Goal: Information Seeking & Learning: Learn about a topic

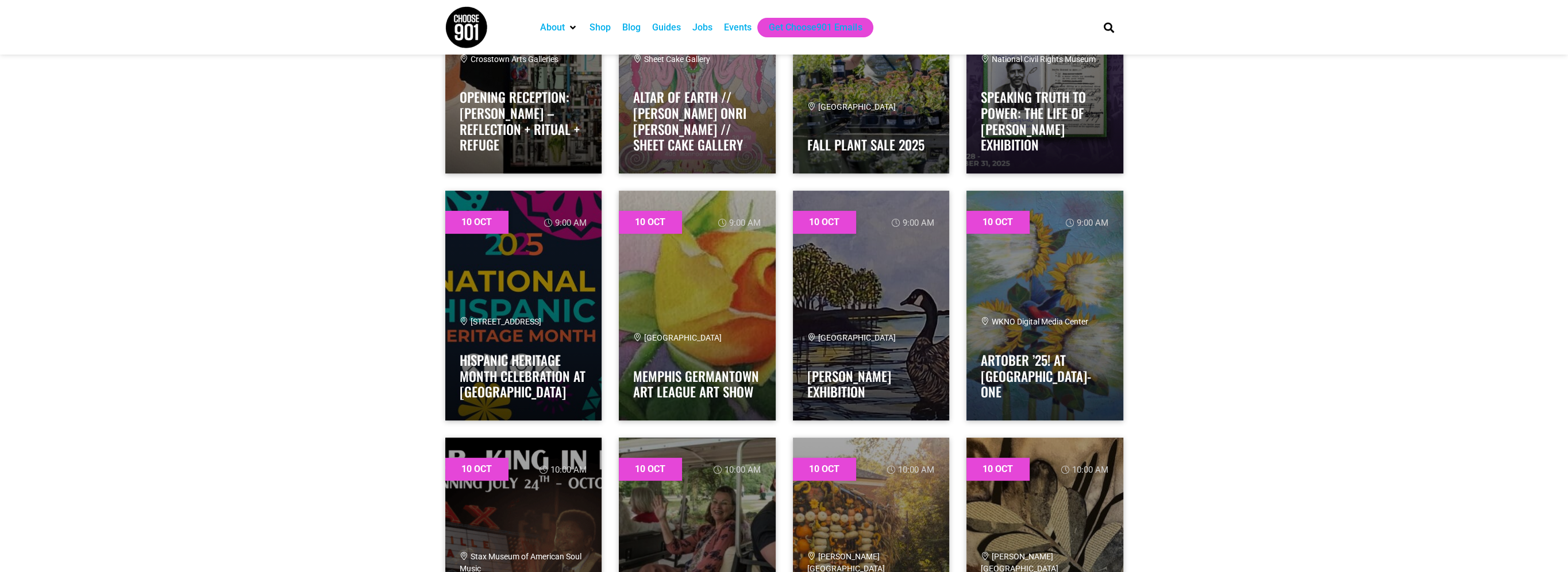
scroll to position [516, 0]
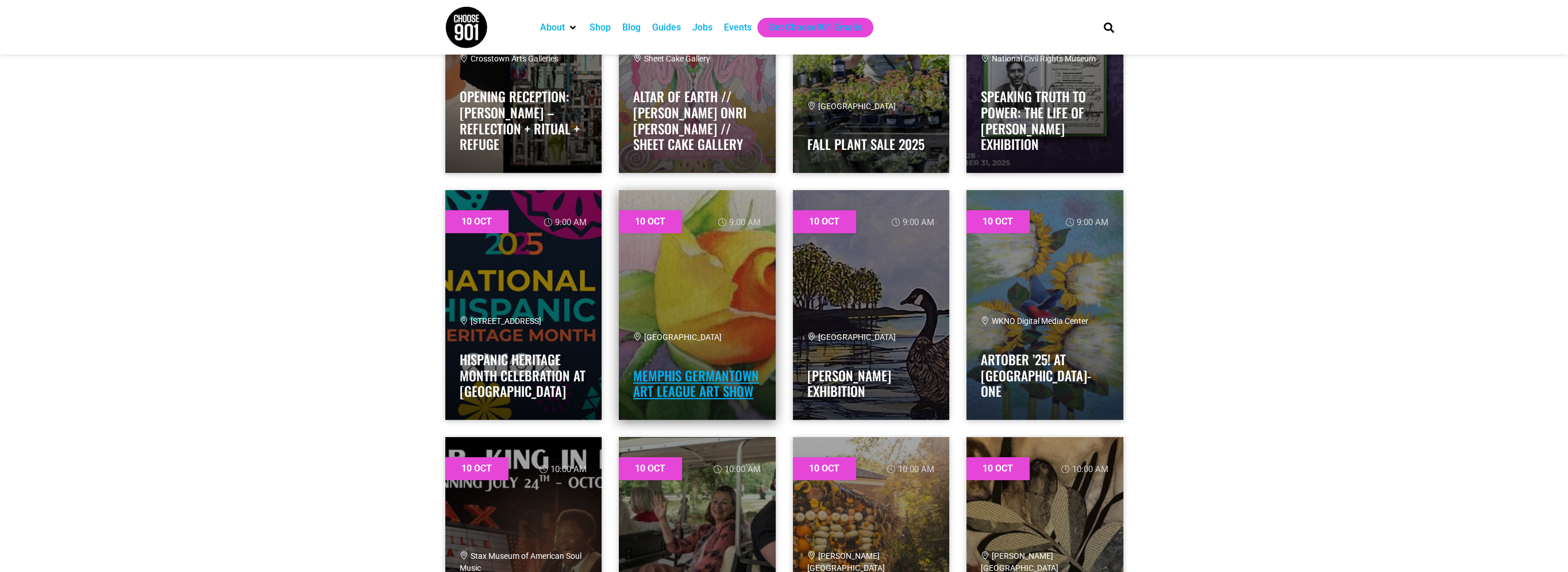
click at [737, 374] on link "Memphis Germantown Art League Art Show" at bounding box center [696, 383] width 126 height 36
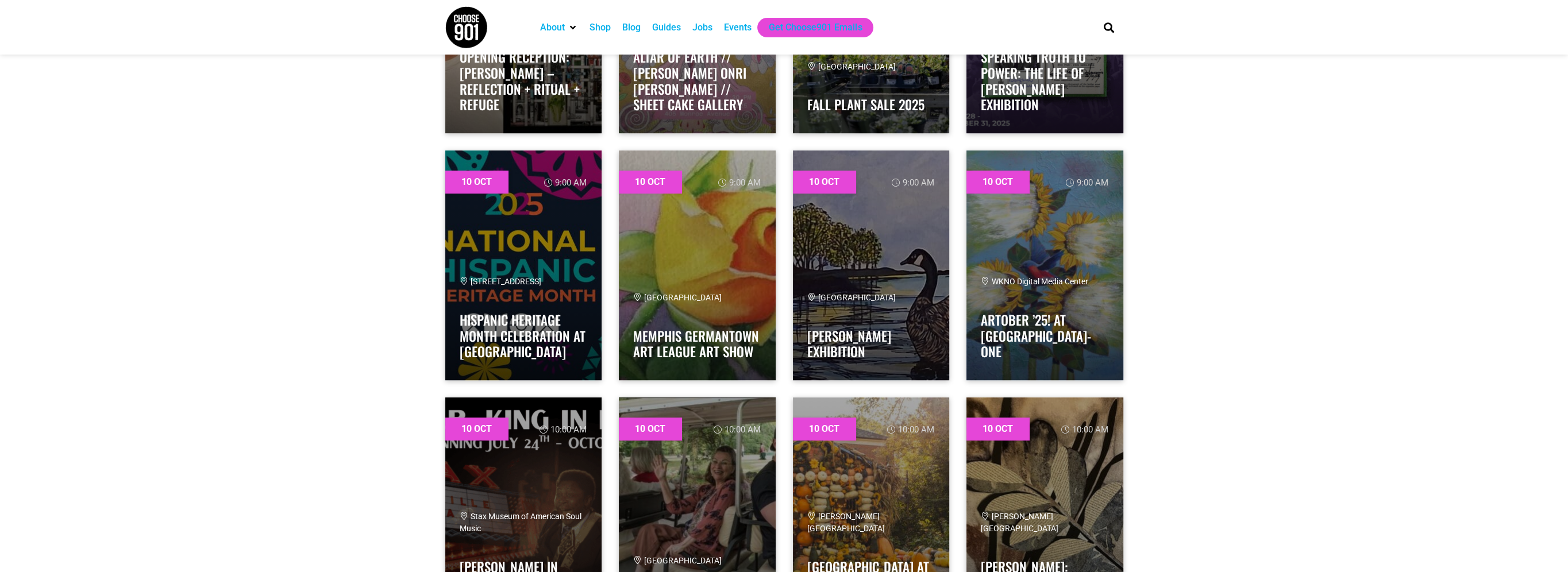
scroll to position [574, 0]
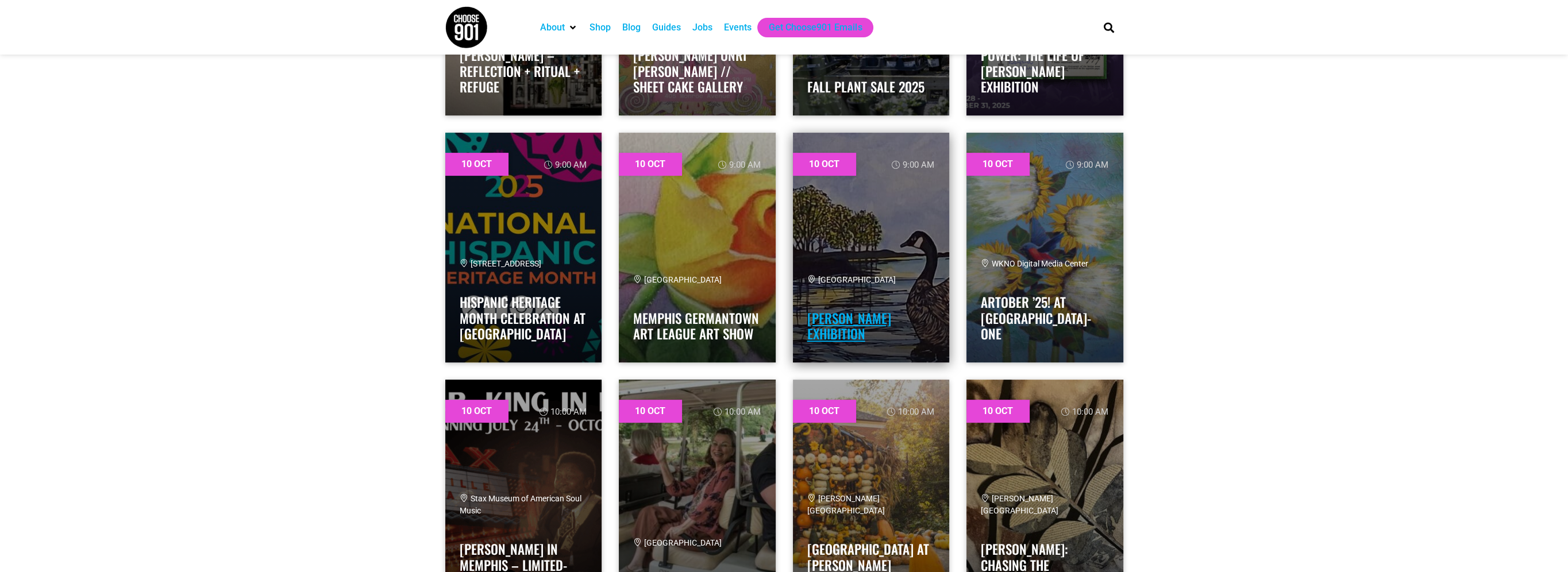
click at [891, 330] on link "Jana Jones Exhibition" at bounding box center [848, 326] width 83 height 36
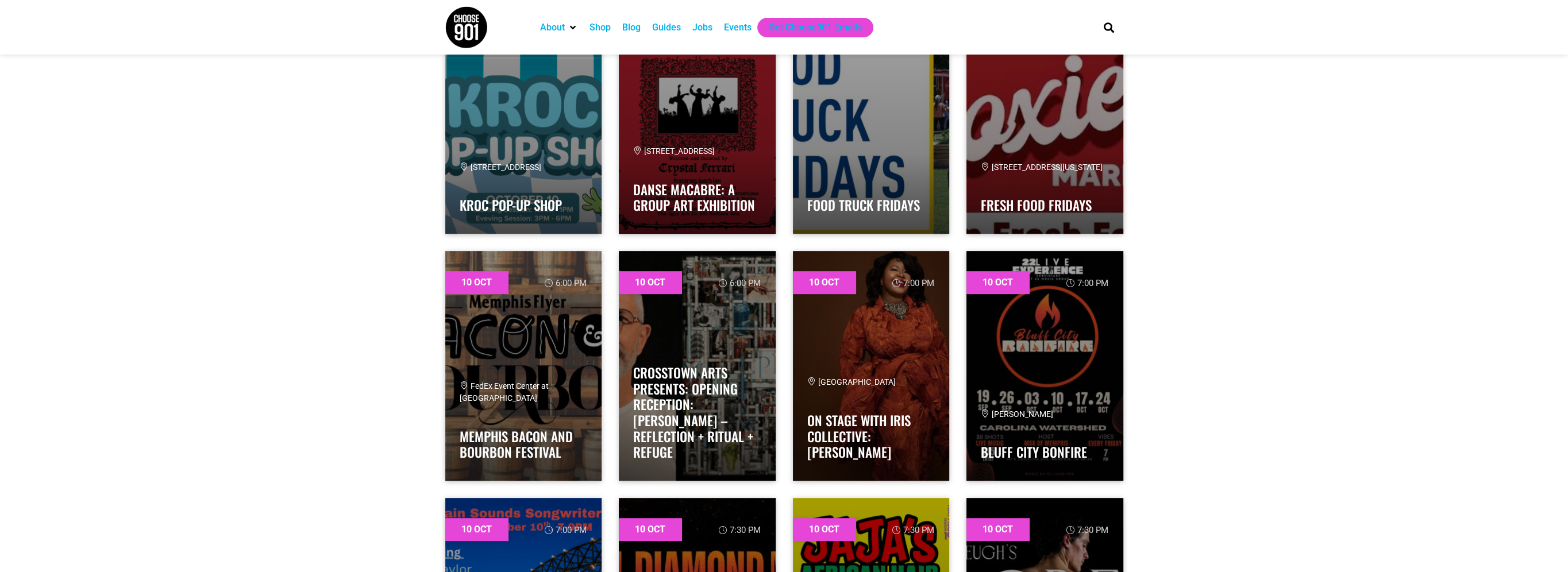
scroll to position [1205, 0]
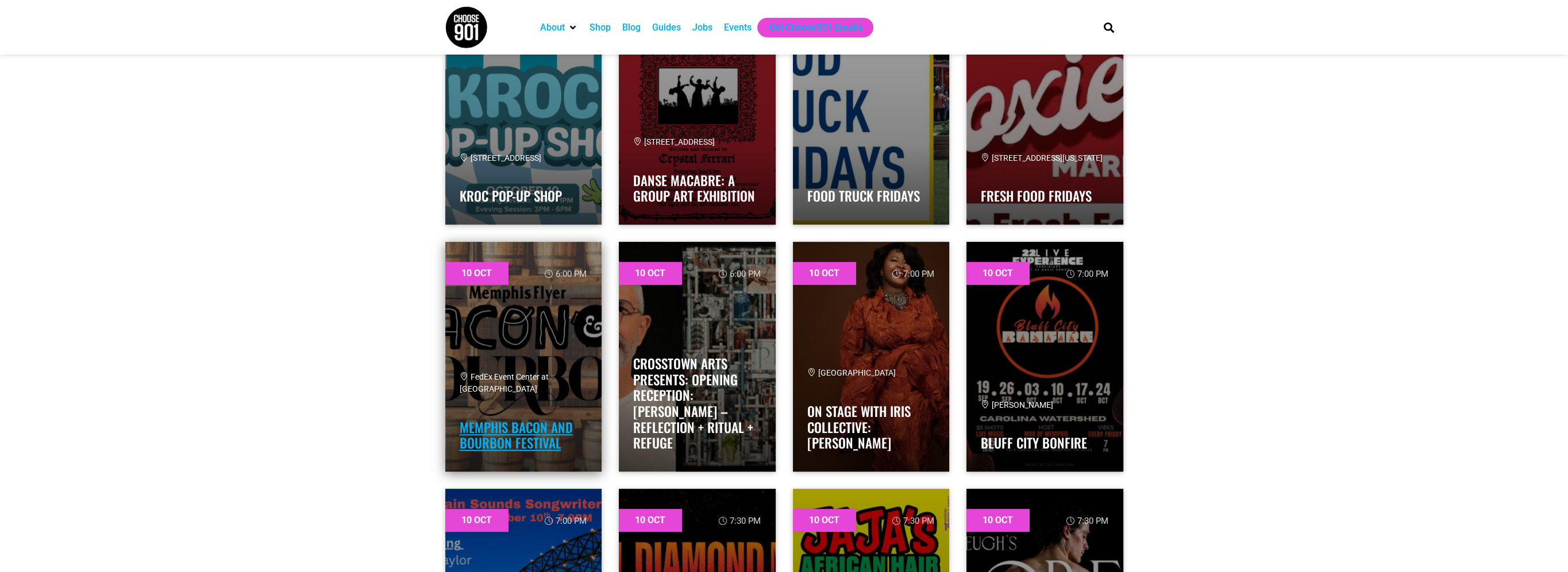
click at [504, 427] on link "Memphis Bacon and Bourbon Festival" at bounding box center [516, 435] width 113 height 36
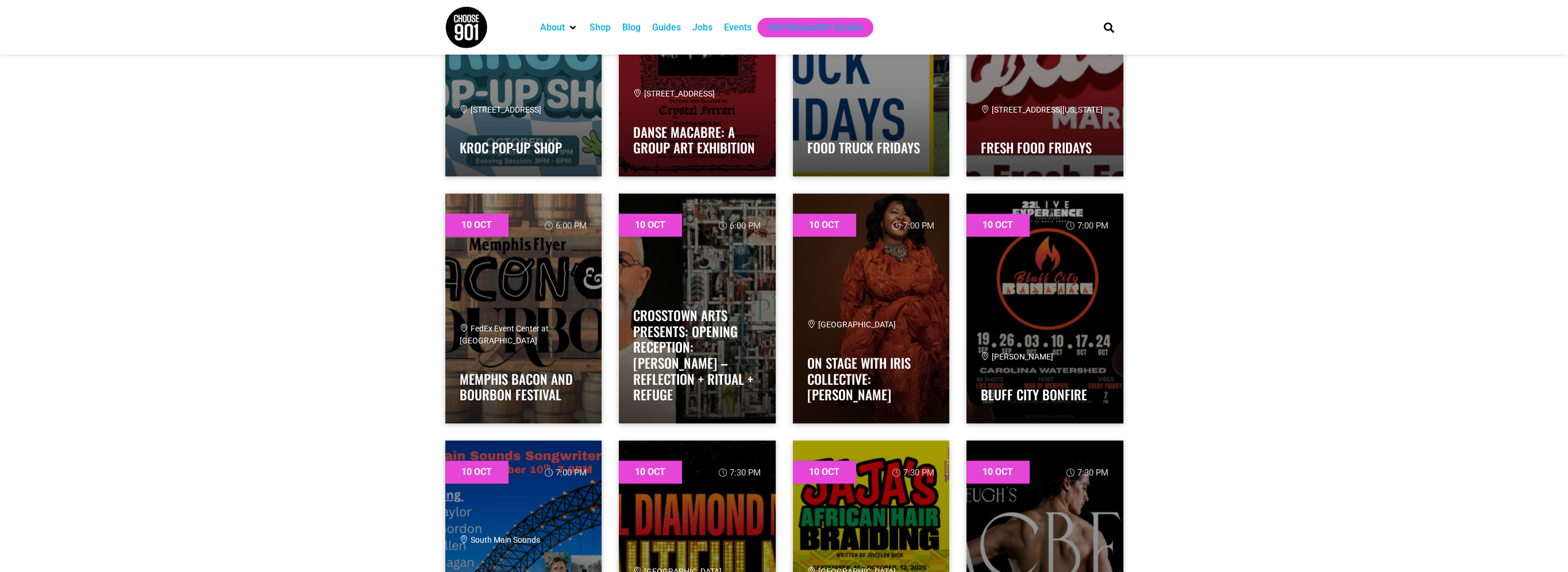
scroll to position [1320, 0]
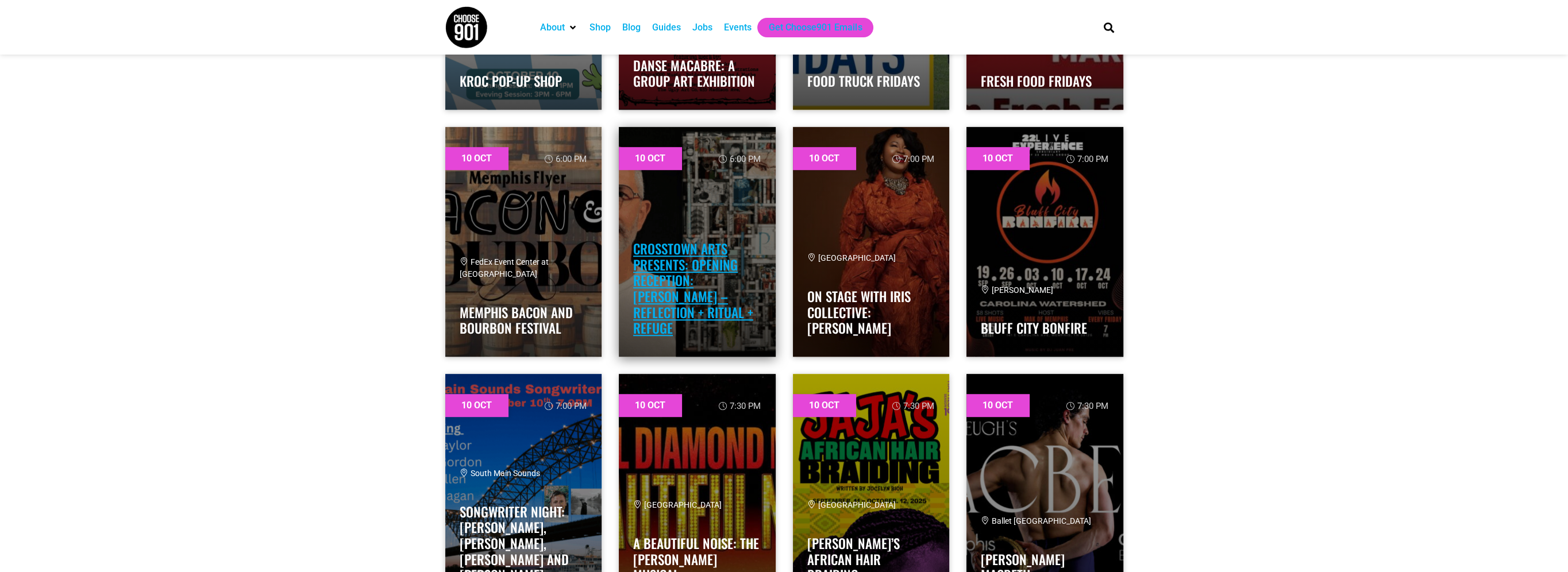
click at [734, 301] on link "Crosstown Arts Presents: Opening Reception: Brantley Ellzey – Reflection + Ritu…" at bounding box center [693, 288] width 120 height 99
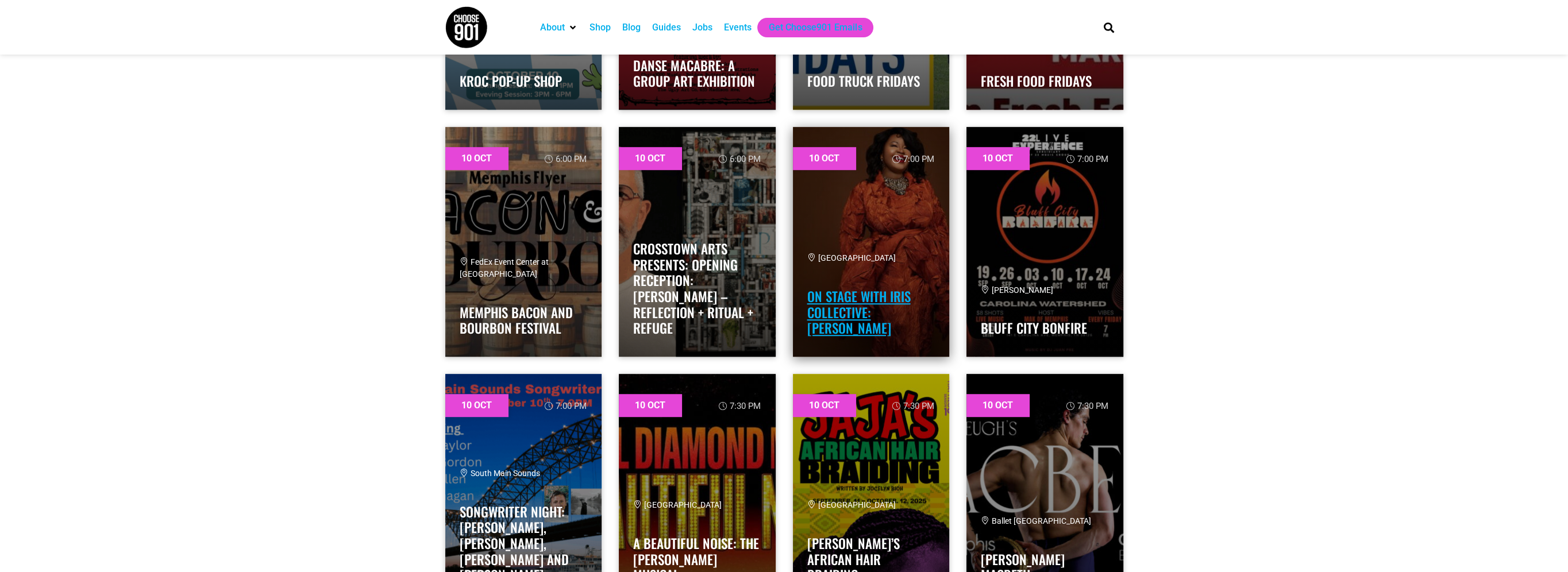
click at [844, 315] on link "On Stage with Iris Collective: Karen Slack" at bounding box center [859, 312] width 103 height 51
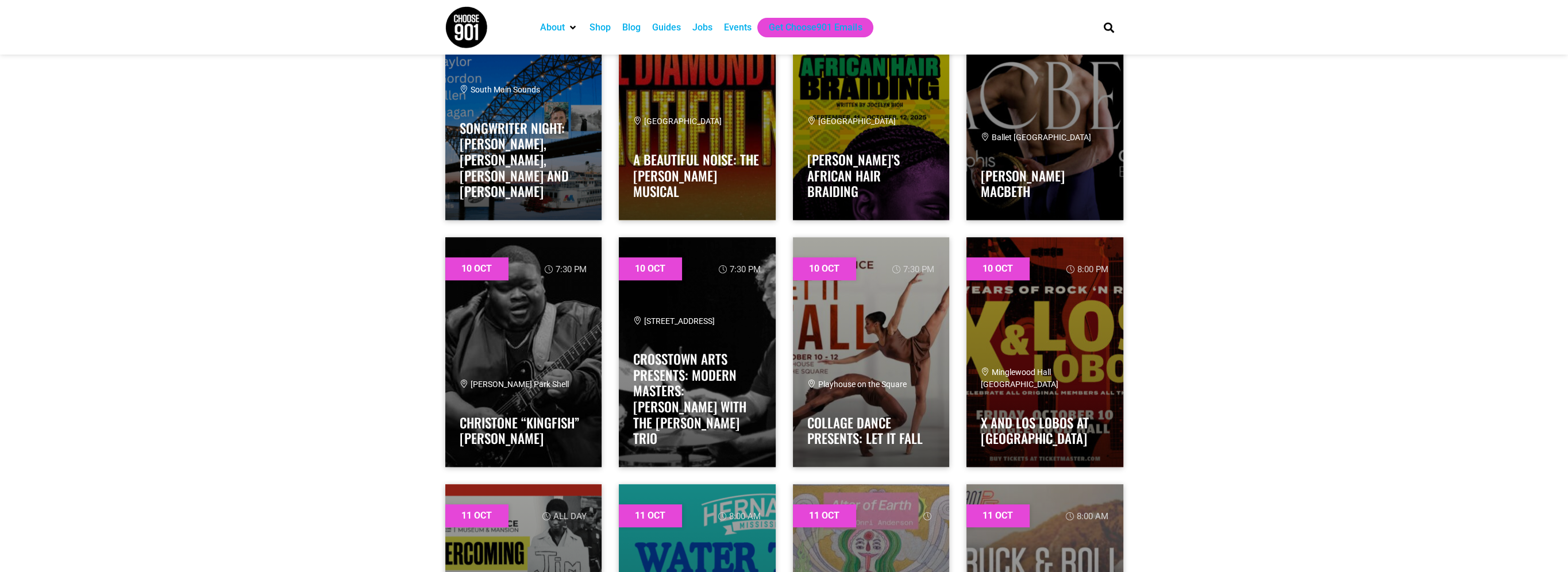
scroll to position [1722, 0]
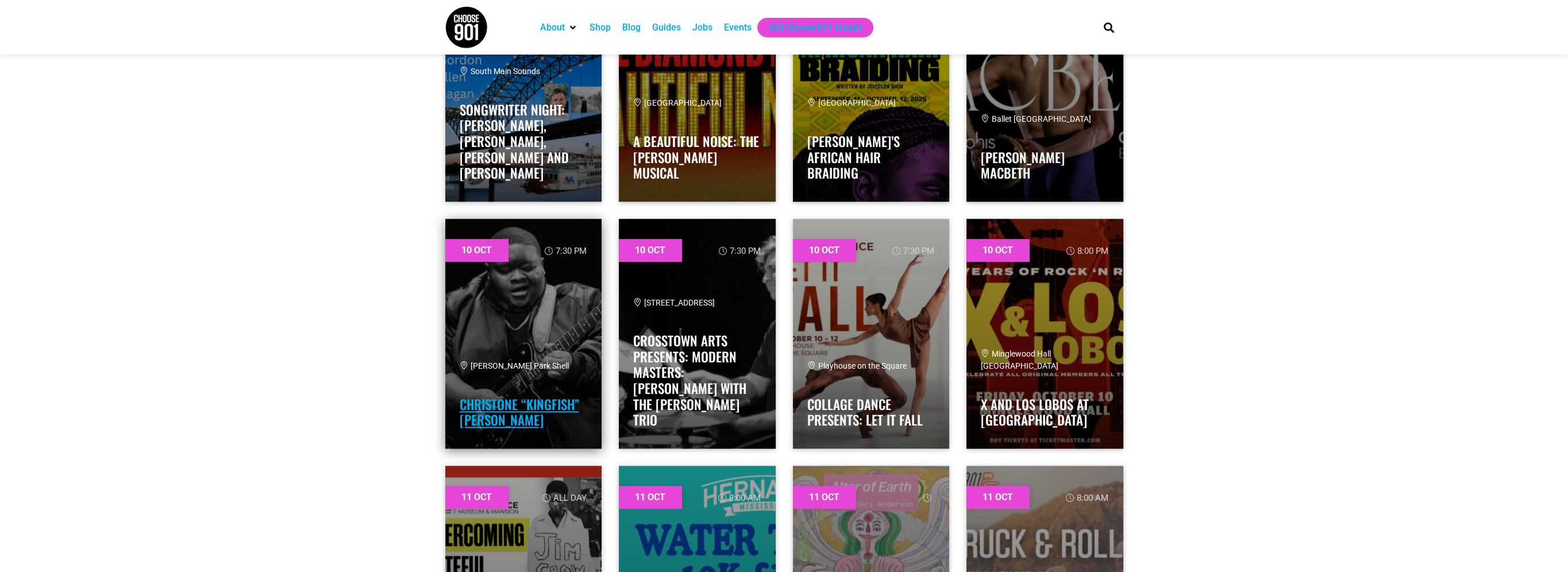
click at [472, 407] on link "Christone “Kingfish” Ingram" at bounding box center [519, 412] width 119 height 36
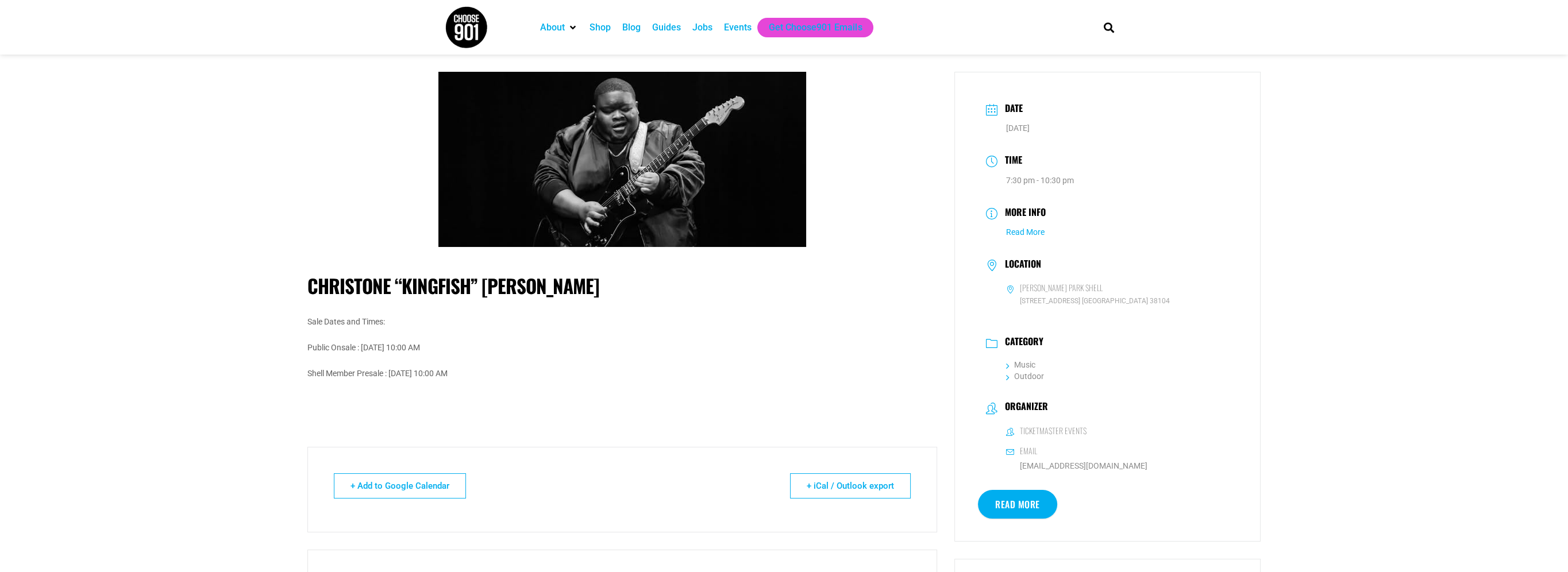
click at [1034, 233] on link "Read More" at bounding box center [1025, 232] width 38 height 10
click at [1022, 504] on link "Read More" at bounding box center [1018, 504] width 80 height 29
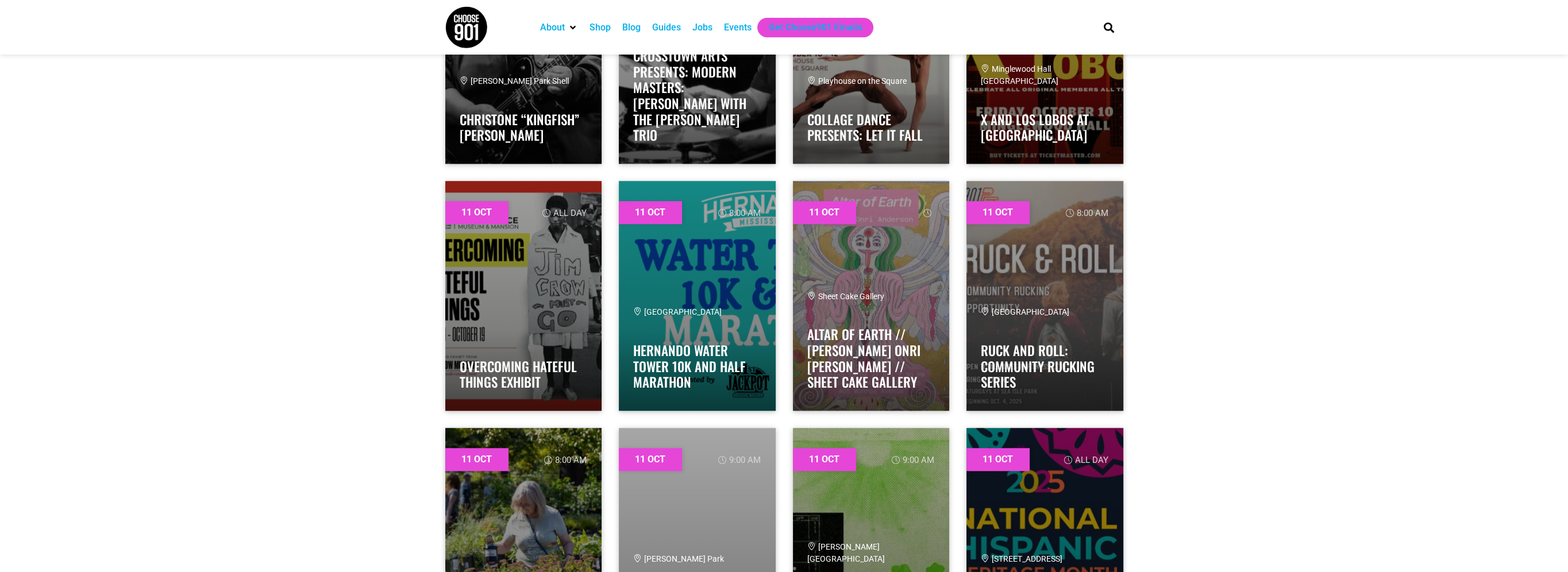
scroll to position [2009, 0]
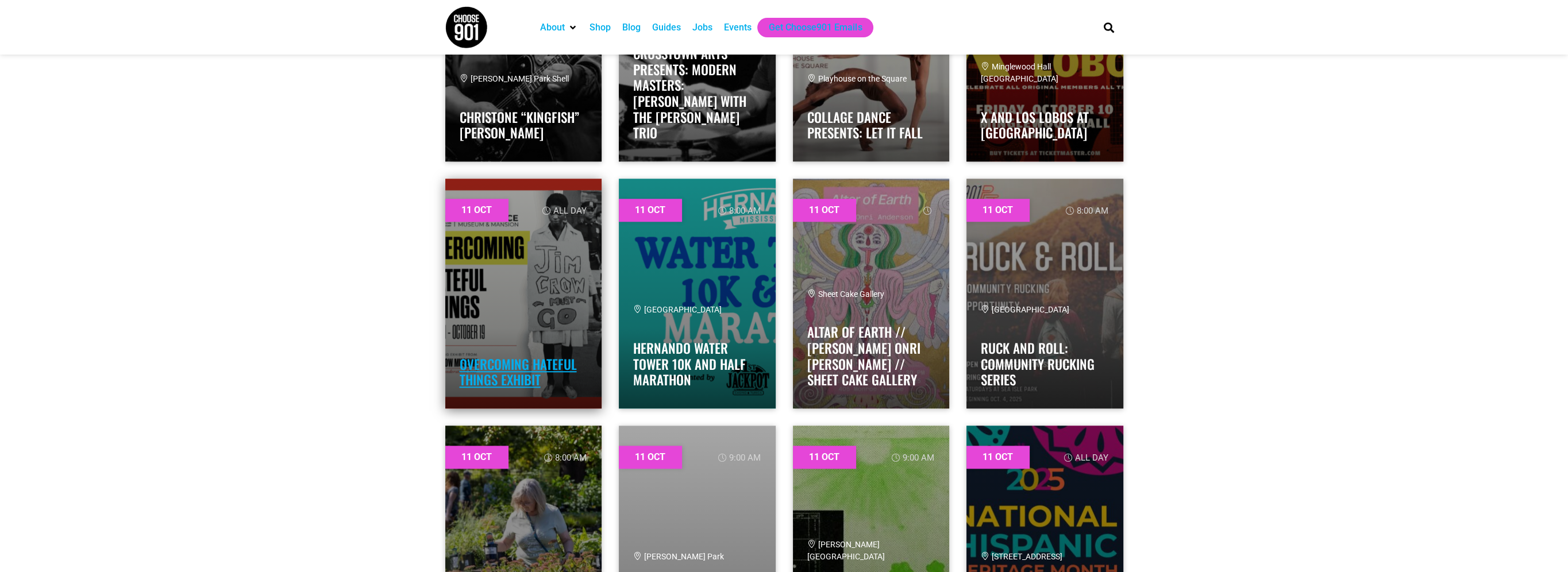
click at [550, 361] on link "Overcoming Hateful Things Exhibit" at bounding box center [518, 372] width 117 height 36
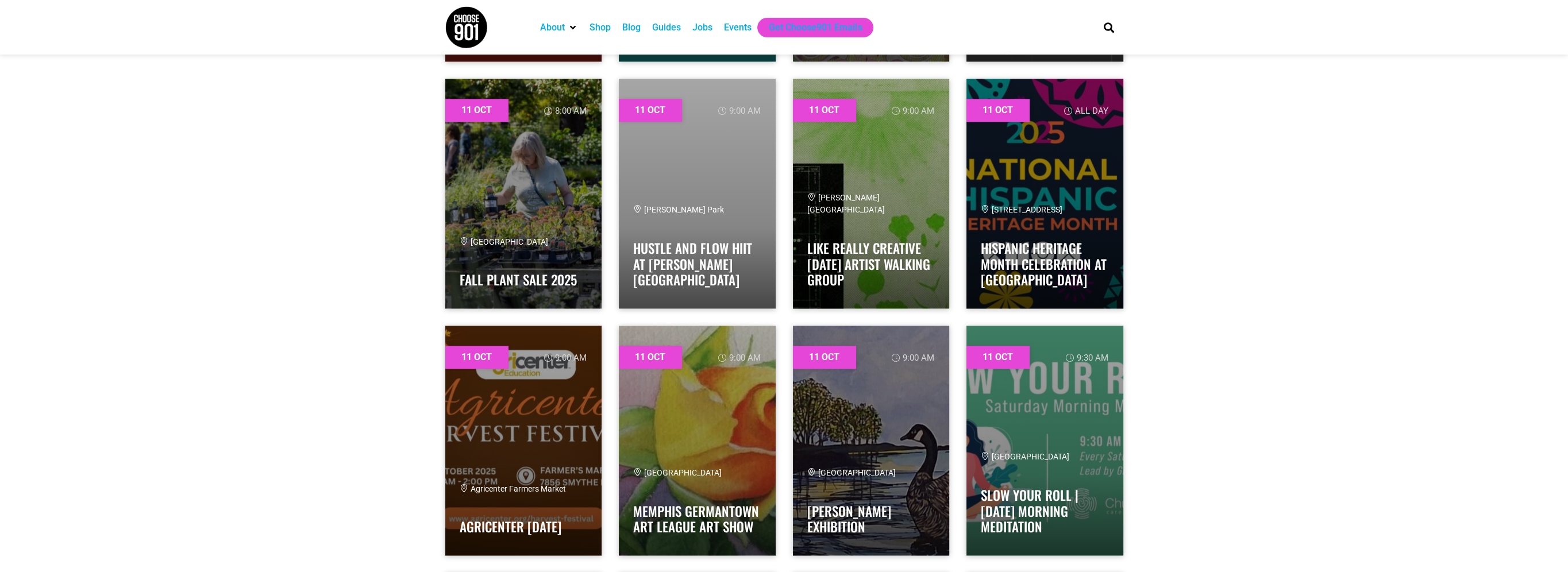
scroll to position [2411, 0]
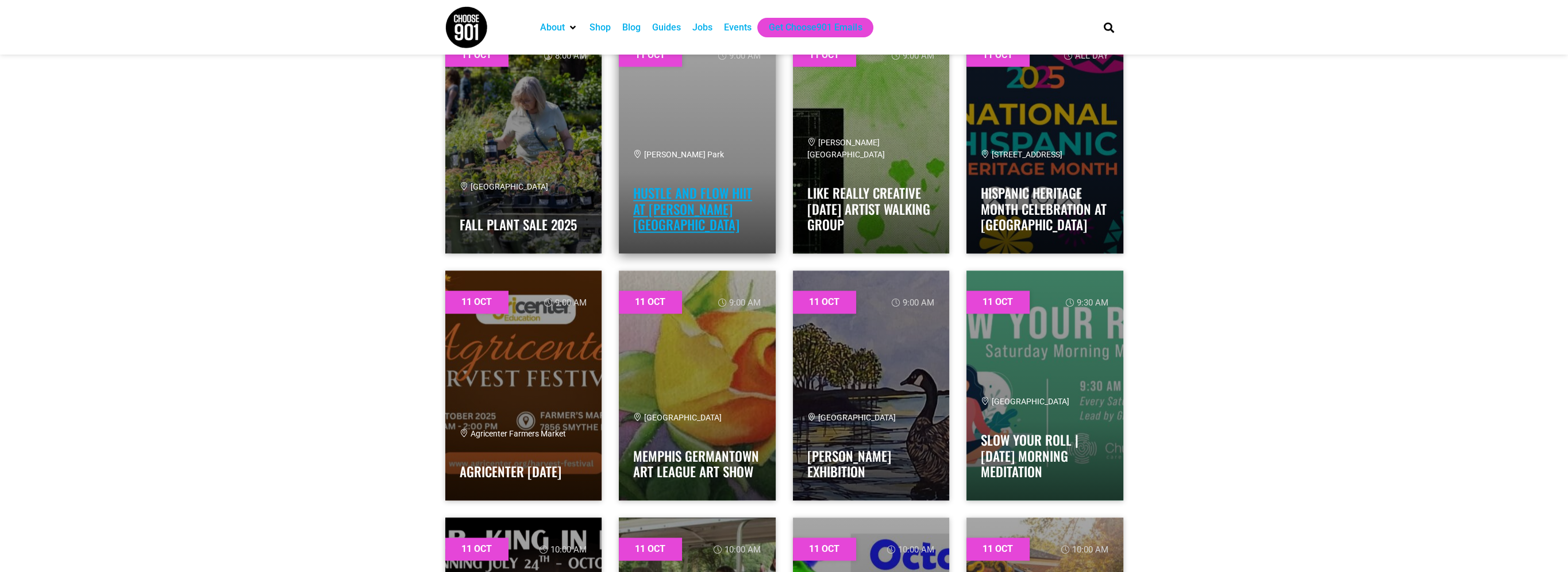
click at [703, 214] on link "Hustle and Flow HIIT at Tom Lee Park" at bounding box center [693, 209] width 119 height 51
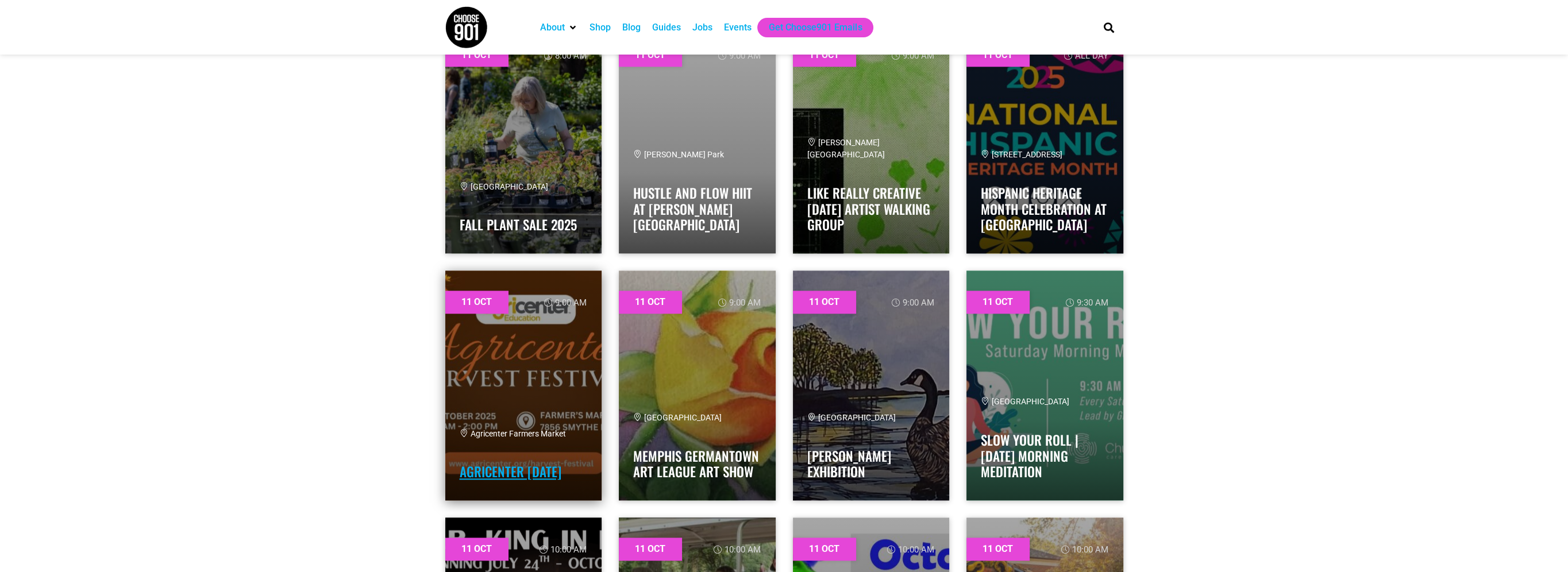
click at [518, 462] on link "Agricenter Harvest Festival" at bounding box center [510, 471] width 102 height 20
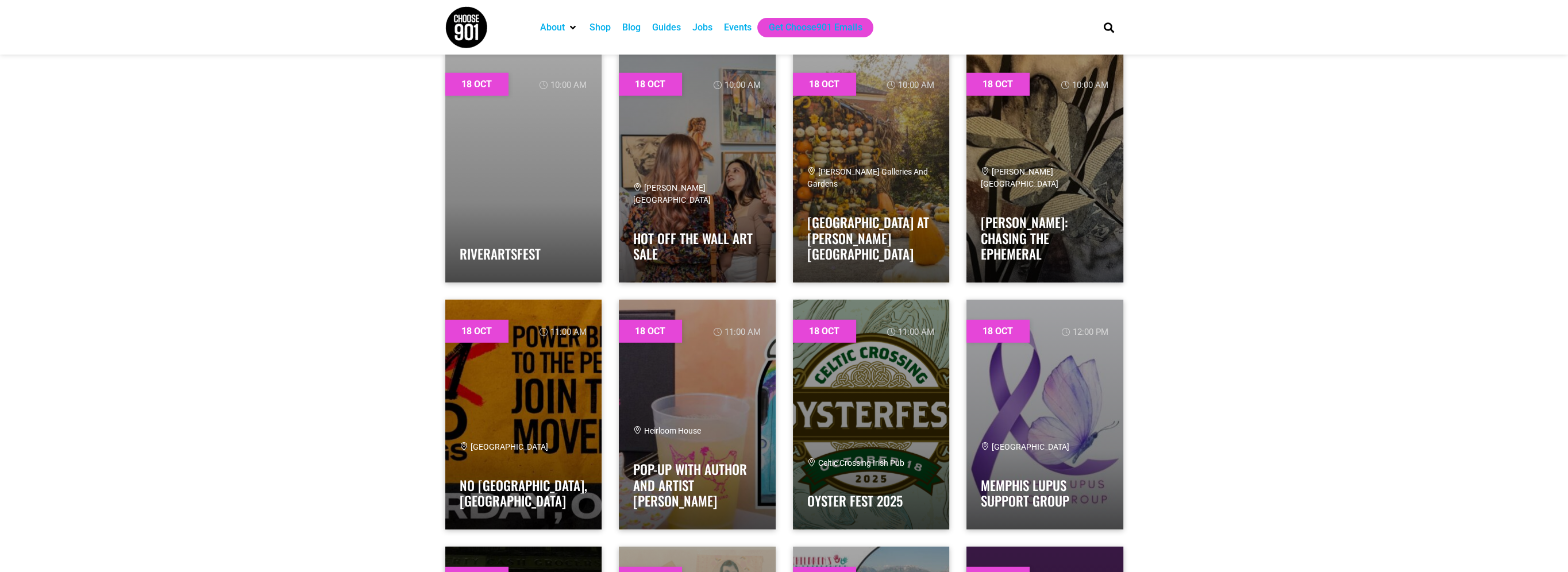
scroll to position [13490, 0]
click at [576, 179] on link at bounding box center [523, 167] width 157 height 230
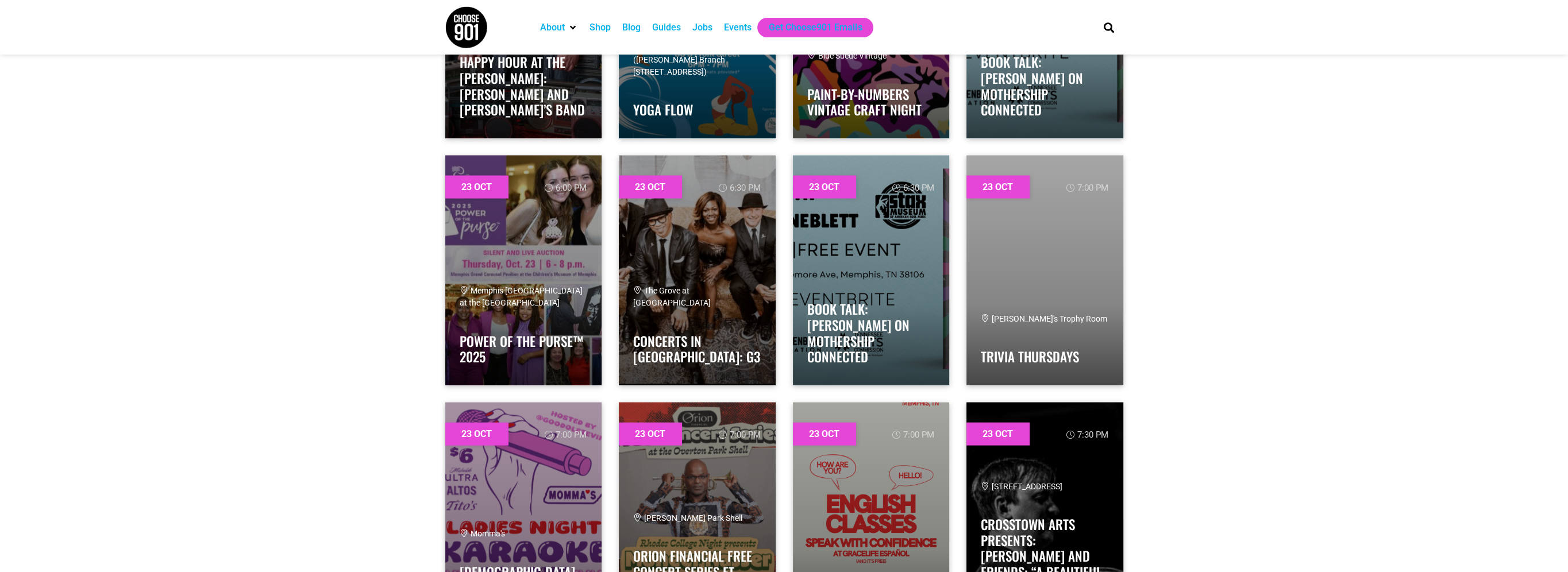
scroll to position [19632, 0]
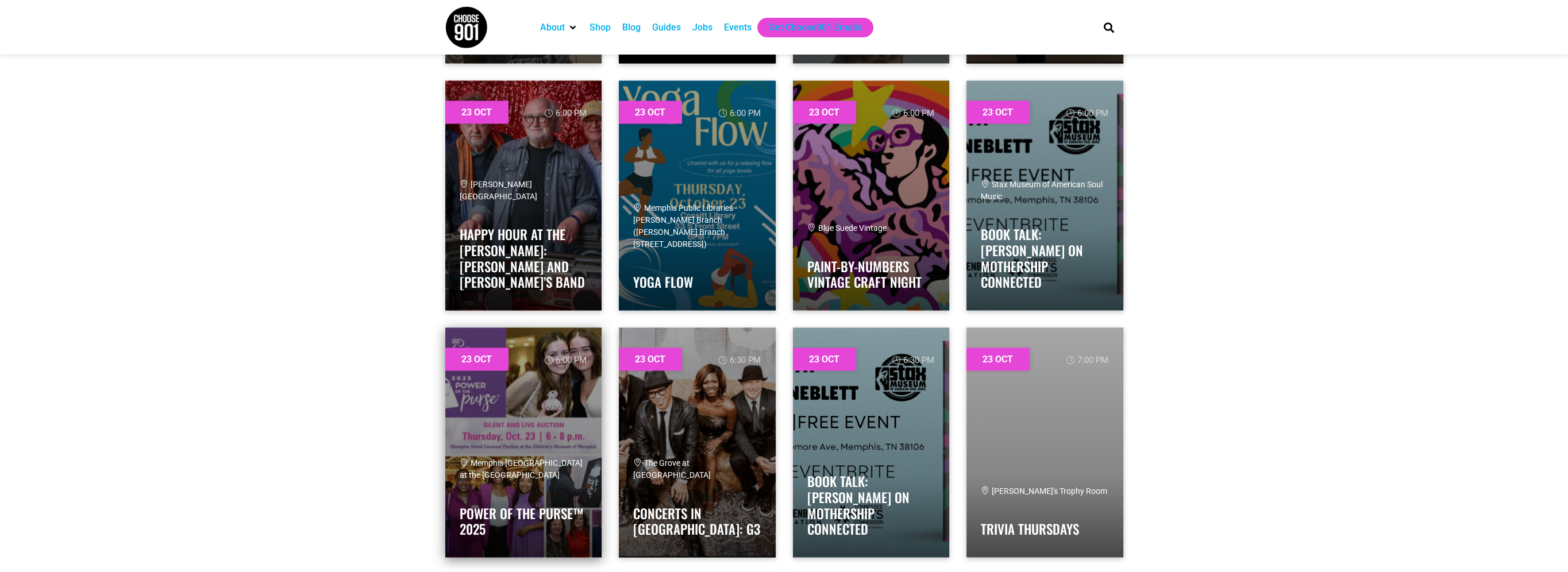
click at [505, 469] on div "Memphis Grand Carousel Pavilion at the Children's Museum of Memphis" at bounding box center [523, 469] width 128 height 24
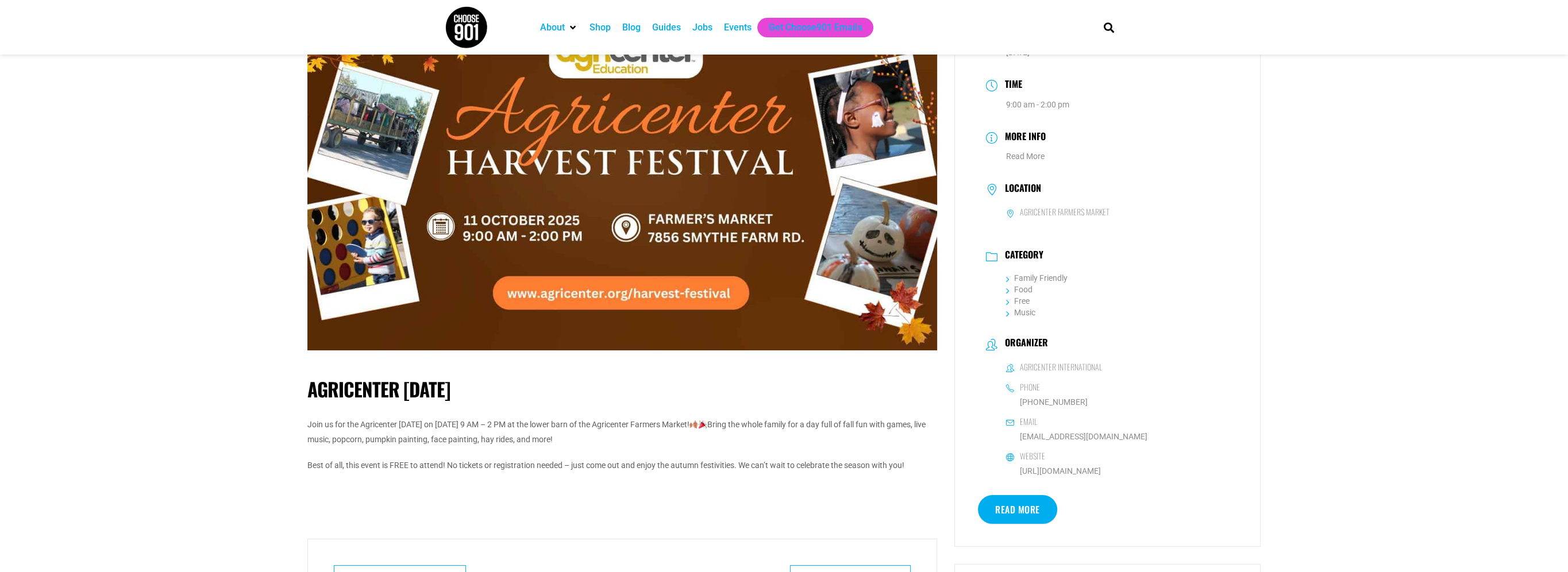
scroll to position [57, 0]
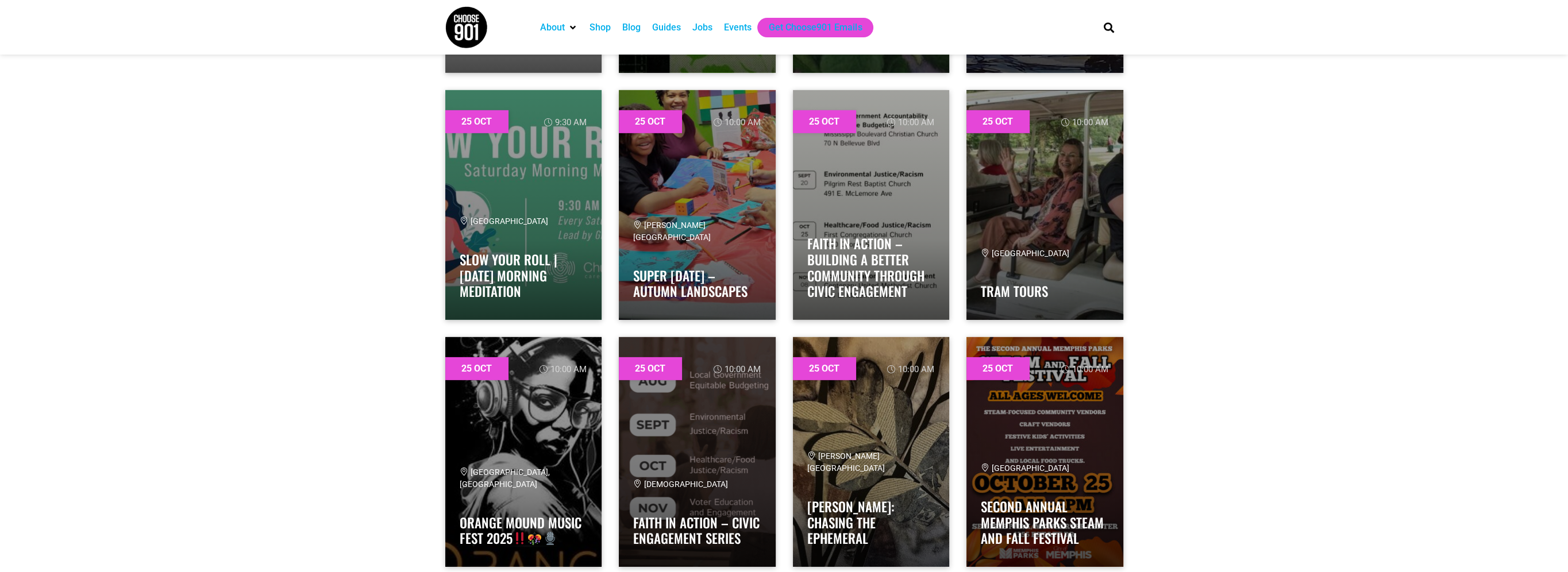
scroll to position [22159, 0]
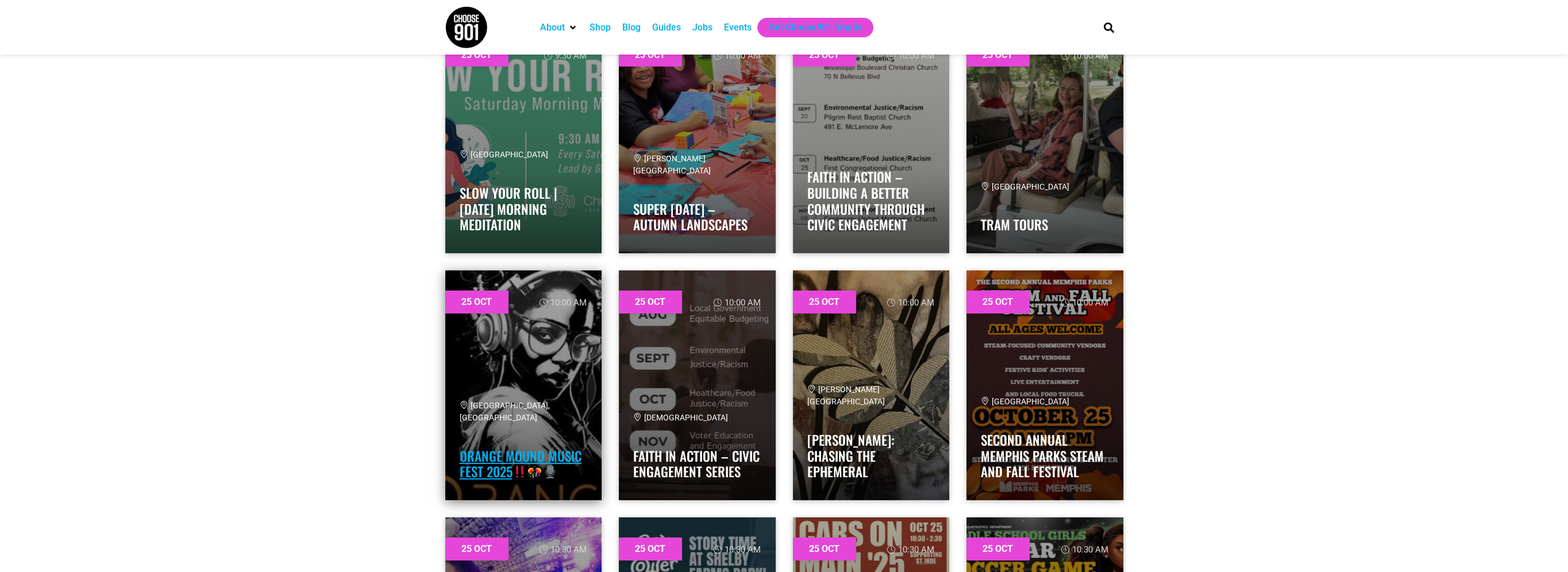
click at [492, 448] on link "Orange Mound Music Fest 2025" at bounding box center [520, 463] width 122 height 36
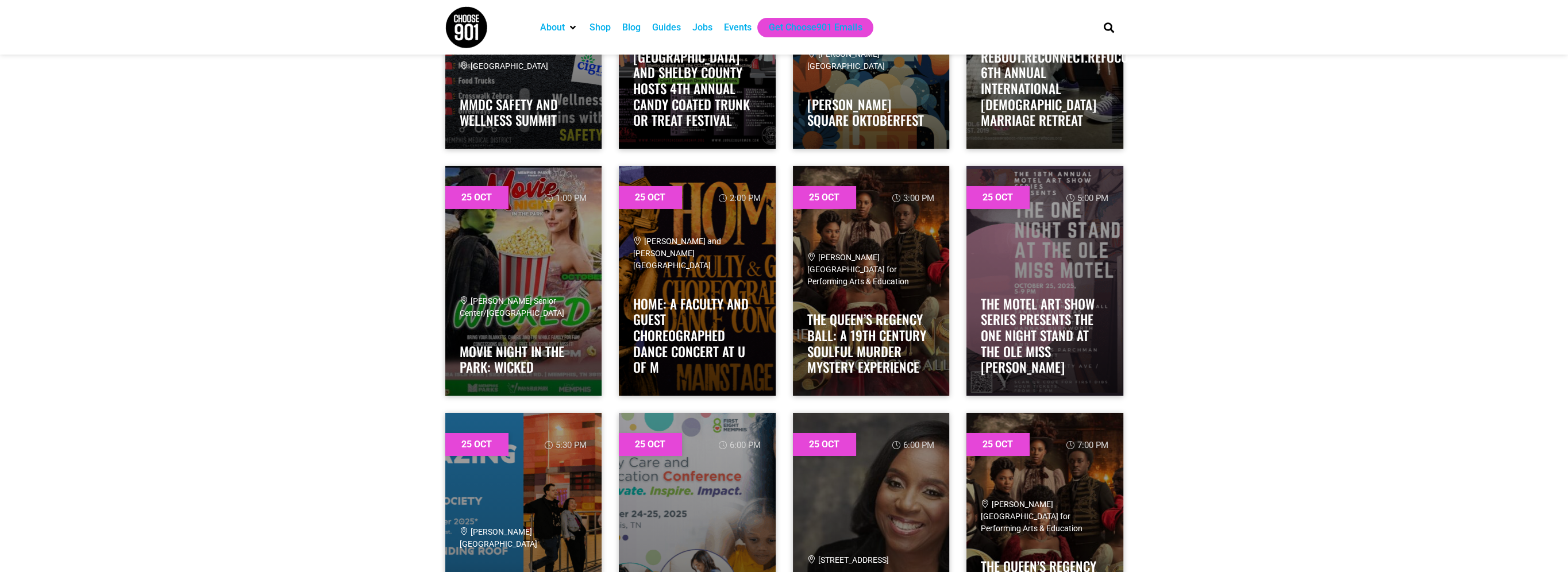
scroll to position [23020, 0]
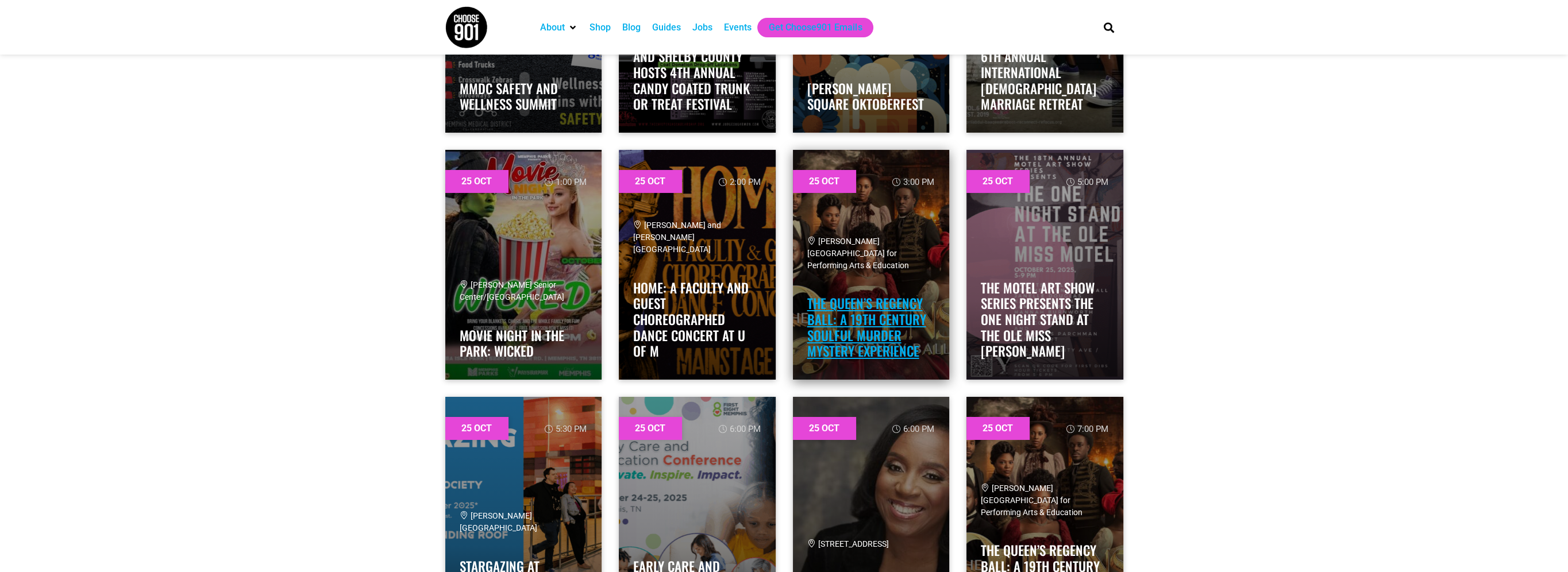
click at [883, 335] on link "The Queen’s Regency Ball: A 19th Century Soulful Murder Mystery Experience" at bounding box center [867, 327] width 119 height 68
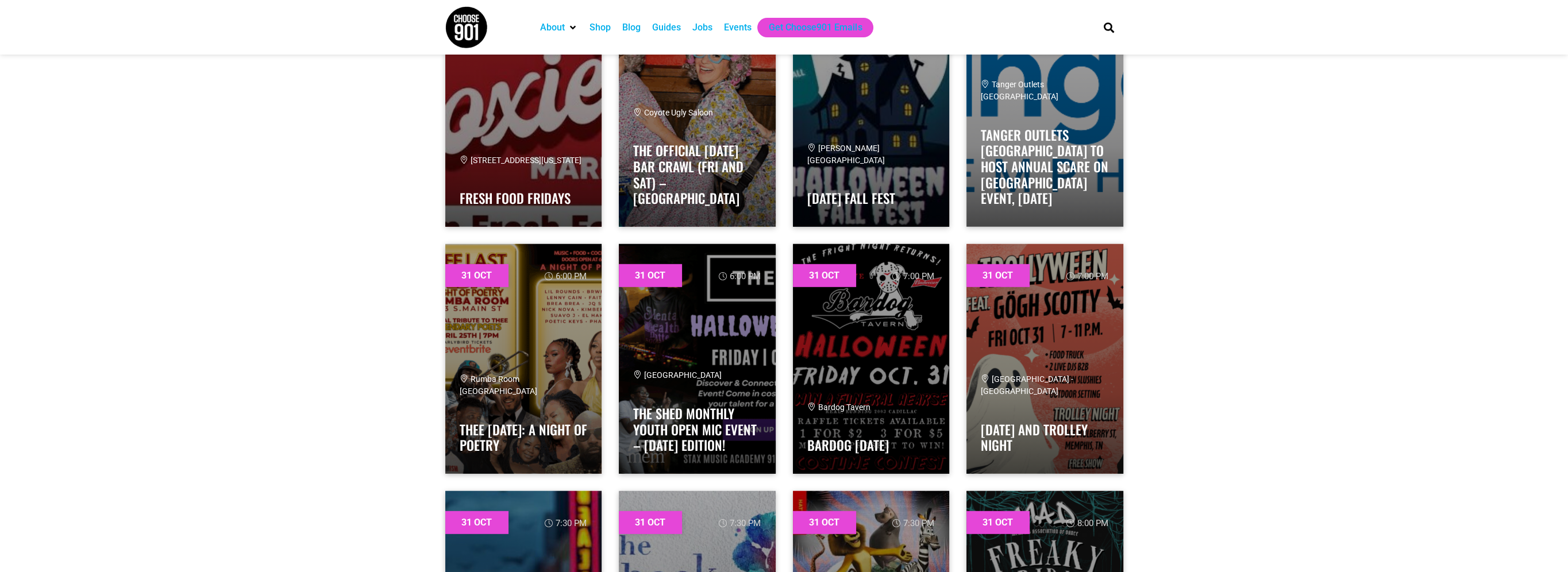
scroll to position [29334, 0]
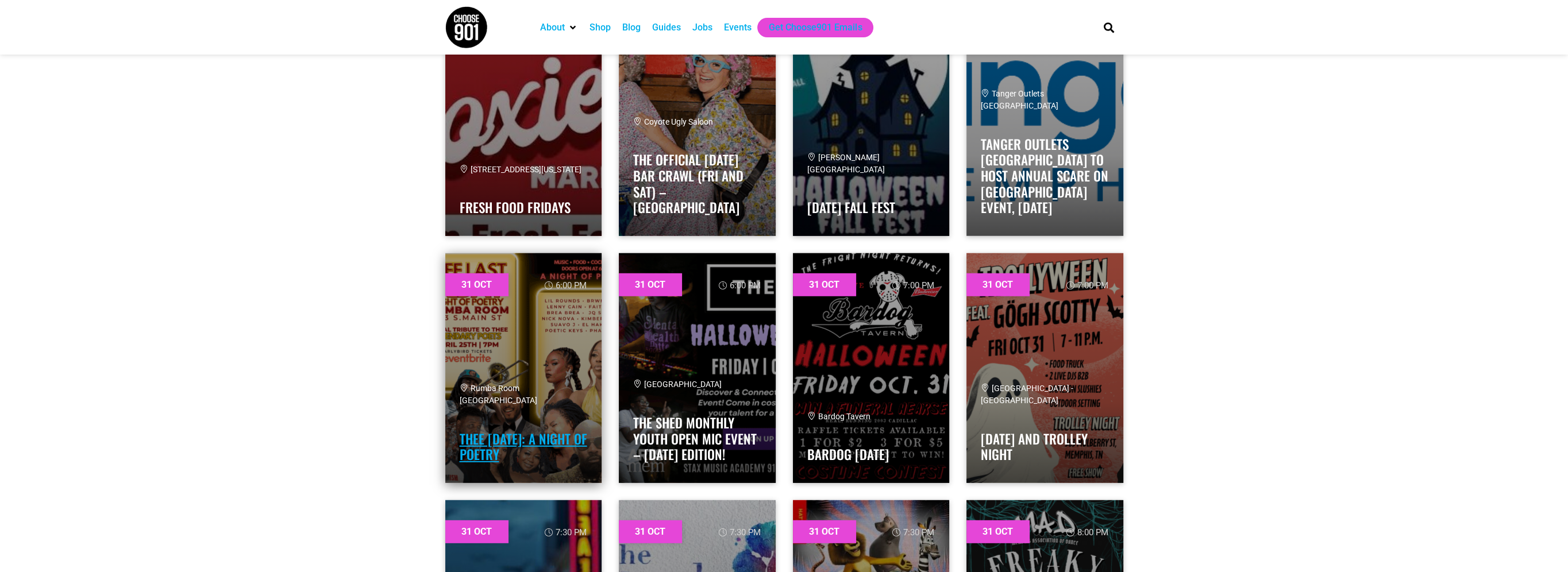
click at [512, 442] on link "Thee Last Friday: A Night of Poetry" at bounding box center [523, 446] width 127 height 36
